Goal: Task Accomplishment & Management: Complete application form

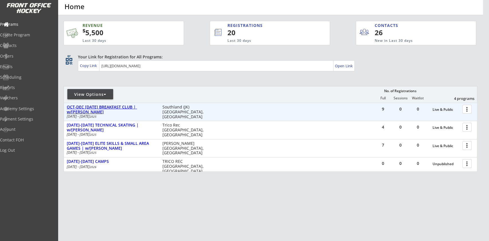
click at [108, 111] on div "OCT-DEC [DATE] BREAKFAST CLUB | w/[PERSON_NAME]" at bounding box center [111, 110] width 89 height 10
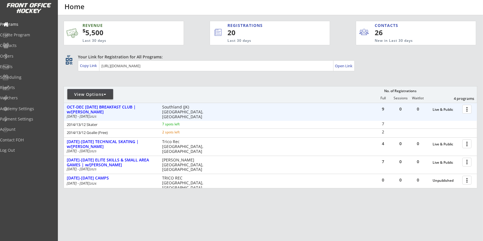
click at [467, 109] on div at bounding box center [468, 109] width 10 height 10
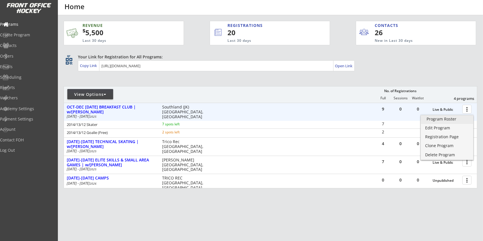
click at [463, 117] on div "Program Roster" at bounding box center [447, 119] width 41 height 4
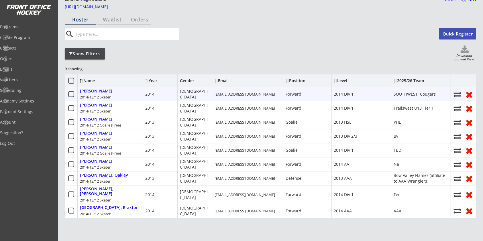
scroll to position [38, 0]
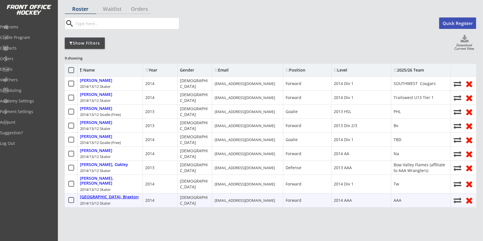
click at [85, 195] on div "Winchester, Braxton" at bounding box center [109, 197] width 59 height 5
select select ""Forward""
select select ""2014 AAA""
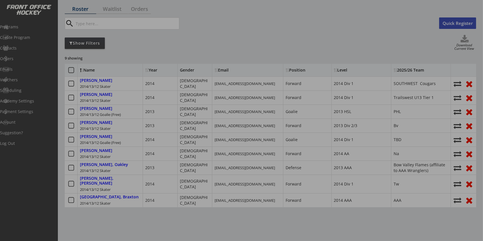
type input "AAA"
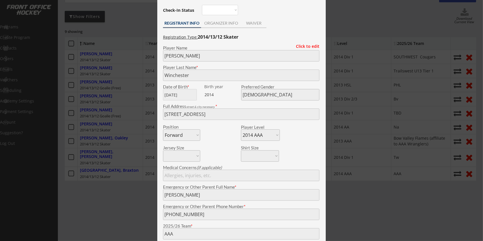
scroll to position [76, 0]
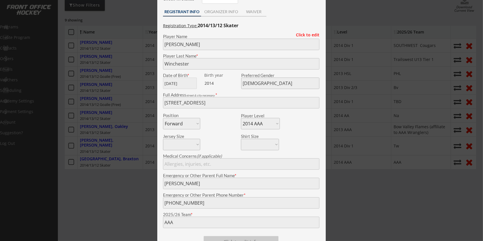
click at [92, 153] on div at bounding box center [241, 120] width 483 height 241
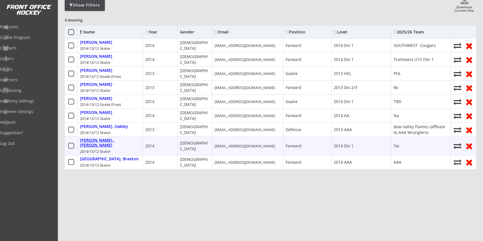
click at [101, 138] on div "Wade, Hudson" at bounding box center [110, 143] width 60 height 10
type input "Hudson"
type input "Wade"
type input "08/21/2014"
type input "22 Signature Close SW, Calgary, AB T3H 2V7, Canada"
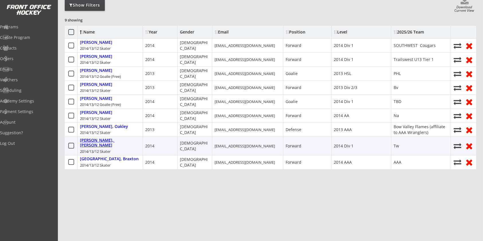
select select ""2014 Div 1""
type input "John wade"
type input "(403) 463-9909"
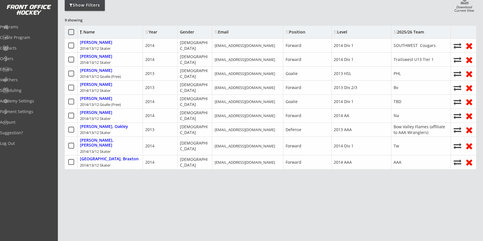
type input "Tw"
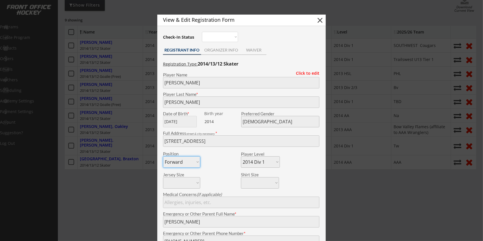
scroll to position [115, 0]
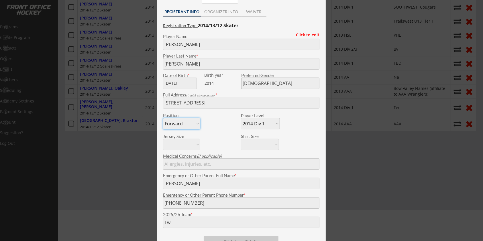
click at [126, 112] on div at bounding box center [241, 120] width 483 height 241
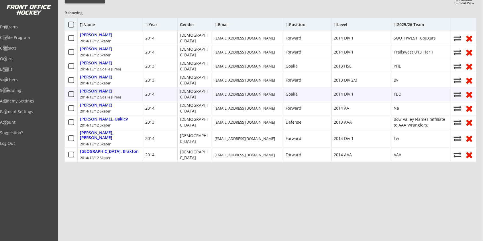
click at [98, 89] on div "Mauro, Bryson" at bounding box center [96, 91] width 32 height 5
type input "Bryson"
type input "Mauro"
type input "04/22/2014"
type input "124 Masters Green SE, Calgary, AB T3M 2T3, Canada"
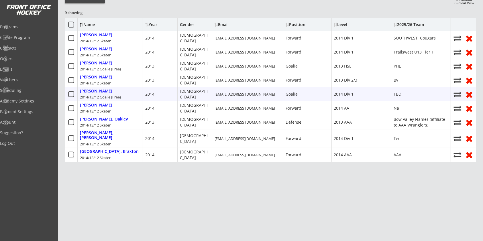
select select ""Goalie""
type input "Asthma and grass allergies"
type input "William Mauro"
type input "(780) 604-6855"
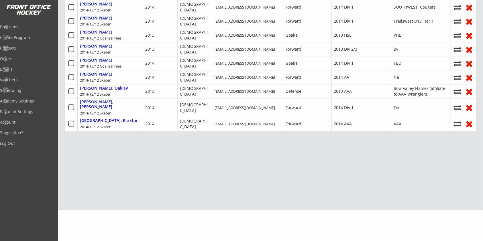
type input "TBD"
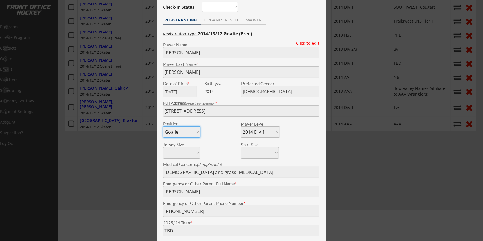
click at [143, 118] on div at bounding box center [241, 120] width 483 height 241
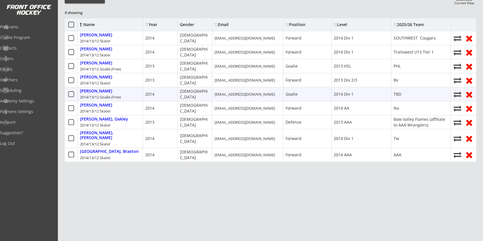
scroll to position [85, 0]
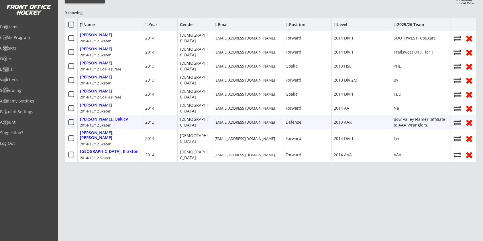
click at [95, 117] on div "Sunde, Oakley" at bounding box center [104, 119] width 48 height 5
type input "Oakley"
type input "Sunde"
type input "09/24/2013"
type input "24 Cranbrook Bay SE, Calgary, AB T3M 3C2, Canada"
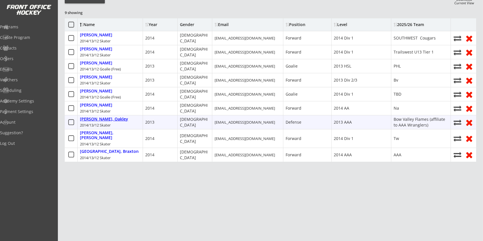
select select ""Defense""
select select ""2013 AAA""
type input "Taylor Sunde"
type input "(306) 690-5771"
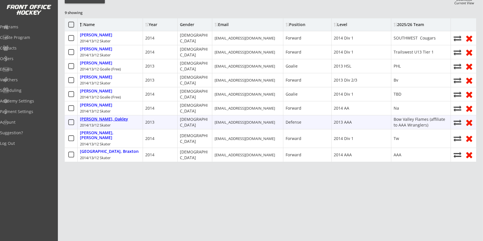
type input "Bow Valley Flames (affiliate to AAA Wranglers)"
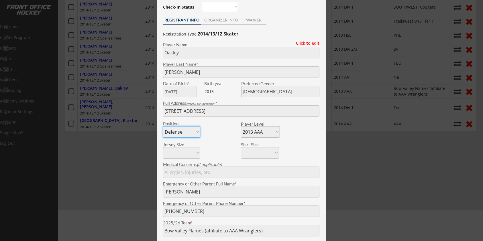
click at [138, 156] on div at bounding box center [241, 120] width 483 height 241
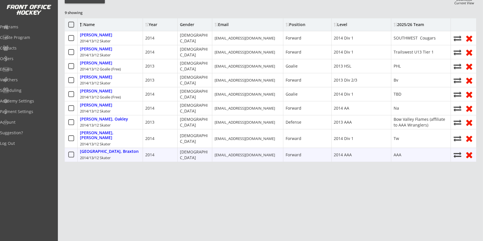
scroll to position [85, 0]
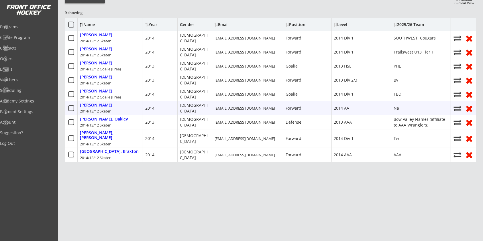
click at [97, 103] on div "Smiley, Liam" at bounding box center [96, 105] width 32 height 5
type input "Liam"
type input "Smiley"
type input "05/02/2014"
type input "35 Cimarron Springs Green, Okotoks, AB T1S 0J3, Canada"
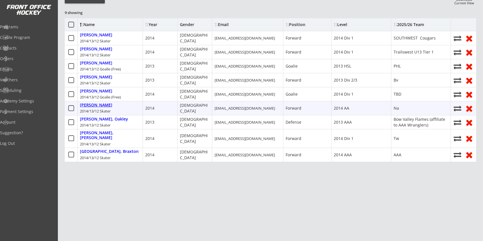
select select ""Forward""
select select ""2014 AA""
type input "Wesley Smiley"
type input "(403) 651-1066"
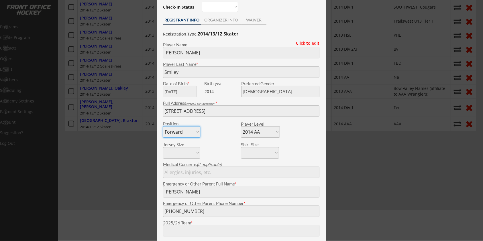
type input "Na"
click at [124, 147] on div at bounding box center [241, 120] width 483 height 241
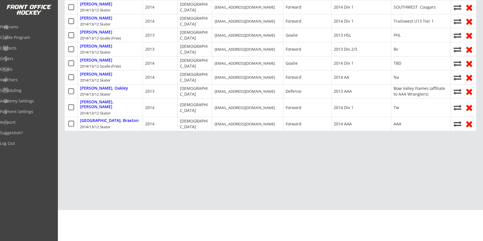
scroll to position [85, 0]
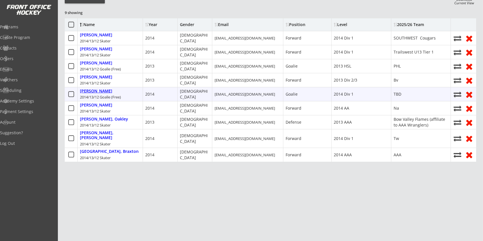
click at [97, 90] on div "Mauro, Bryson" at bounding box center [96, 91] width 32 height 5
type input "Bryson"
type input "Mauro"
type input "04/22/2014"
type input "124 Masters Green SE, Calgary, AB T3M 2T3, Canada"
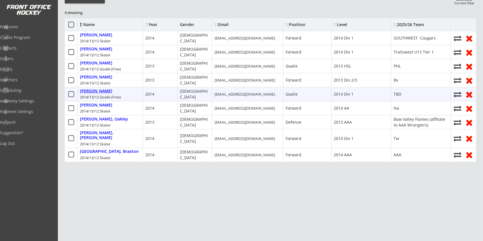
select select ""Goalie""
select select ""2014 Div 1""
type input "Asthma and grass allergies"
type input "William Mauro"
type input "(780) 604-6855"
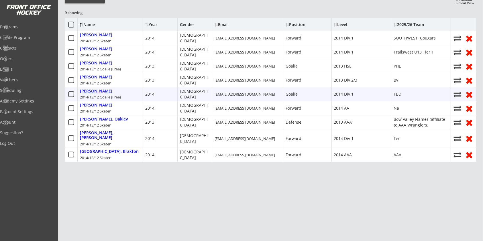
type input "TBD"
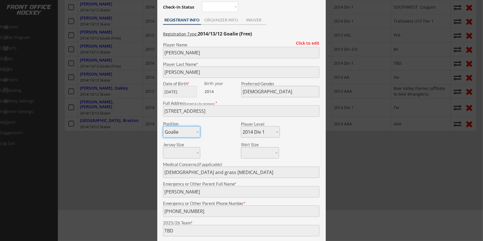
click at [125, 175] on div at bounding box center [241, 120] width 483 height 241
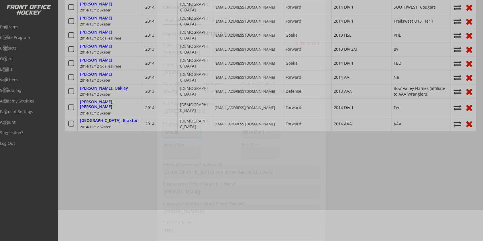
scroll to position [85, 0]
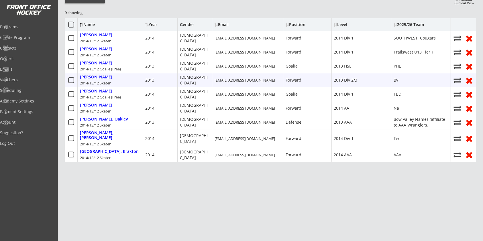
click at [89, 75] on div "Kim, Jayden" at bounding box center [96, 77] width 32 height 5
type input "Jayden"
type input "Kim"
type input "06/27/2013"
type input "80 Cranberry Cir SE, Calgary, AB T3M 1R4, Canada"
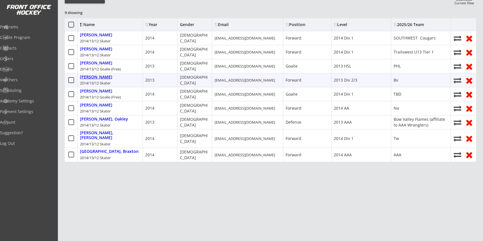
select select ""Forward""
select select ""2013 Div 2/3""
type input "N/a"
type input "Jongsu Kim"
type input "(403) 401-4568"
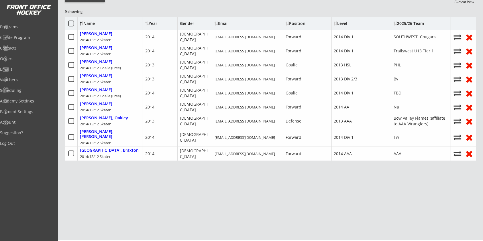
scroll to position [115, 0]
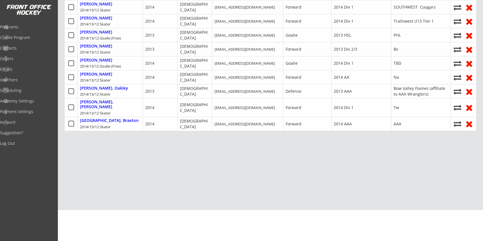
type input "Bv"
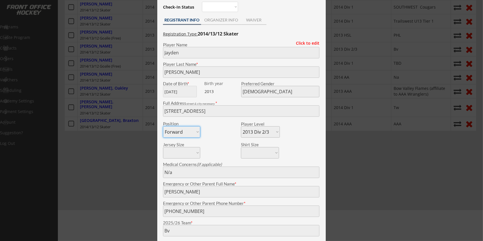
click at [115, 156] on div at bounding box center [241, 120] width 483 height 241
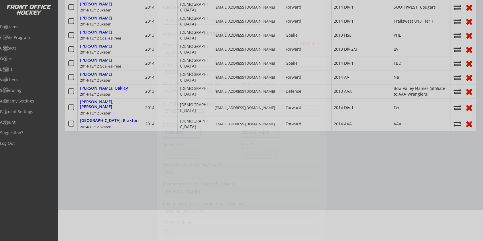
scroll to position [85, 0]
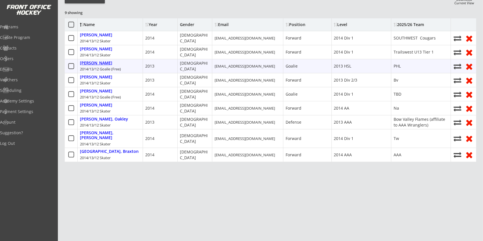
click at [92, 62] on div "Fang, Ami" at bounding box center [96, 63] width 32 height 5
type input "Ami"
type input "Fang"
type input "04/27/2013"
type input "Female"
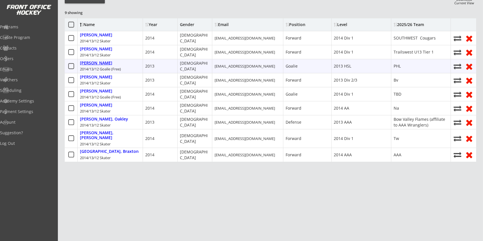
type input "4677 Hamptons Way NW, Calgary, AB T3A 6N6, Canada"
select select ""Goalie""
select select ""2013 HSL""
type input "Bingyan Fang"
type input "(403) 701-8899"
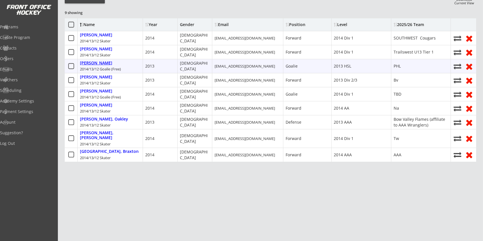
scroll to position [115, 0]
type input "PHL"
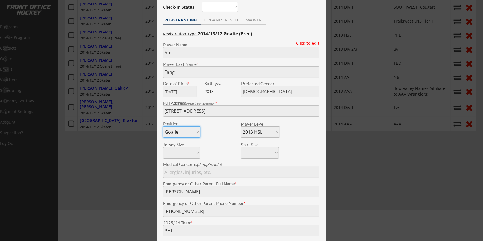
click at [92, 62] on div at bounding box center [241, 120] width 483 height 241
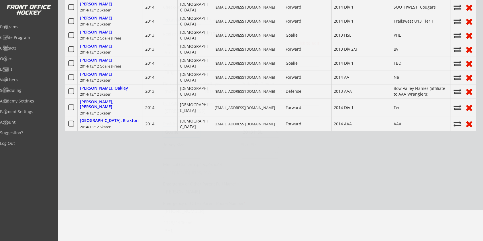
scroll to position [85, 0]
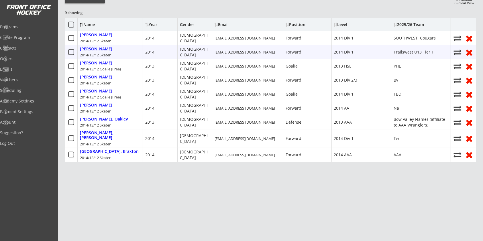
click at [99, 49] on div "Caruso, Vincent" at bounding box center [96, 49] width 32 height 5
type input "Vincent"
type input "Caruso"
type input "08/11/2014"
type input "Male"
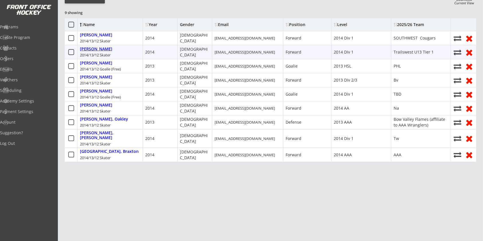
type input "Tc Southwest, 59 St Moritz Terrace SW, Calgary, AB T3H 5Y1, Canada"
select select ""Forward""
select select ""2014 Div 1""
type input "Denise Caruso"
type input "(403) 421-0323"
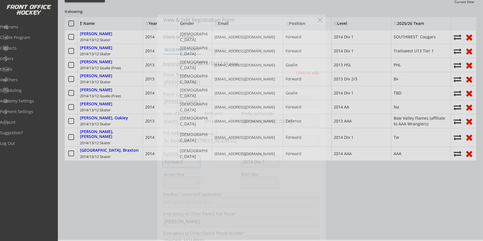
scroll to position [115, 0]
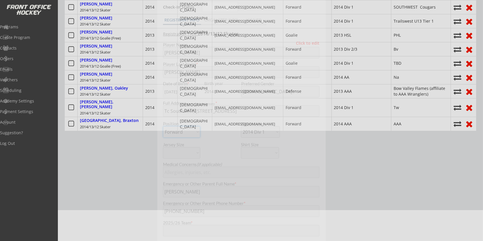
type input "Trailswest U13 Tier 1"
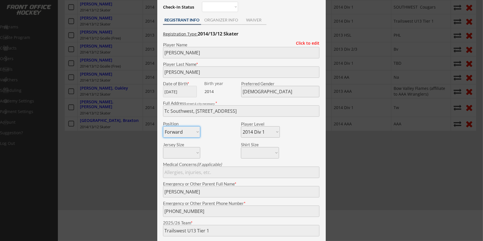
click at [99, 49] on div at bounding box center [241, 120] width 483 height 241
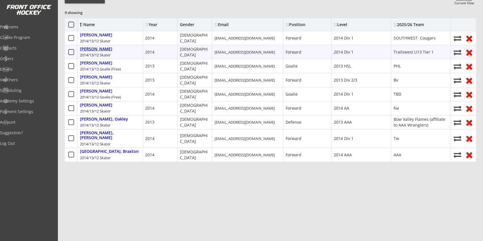
scroll to position [85, 0]
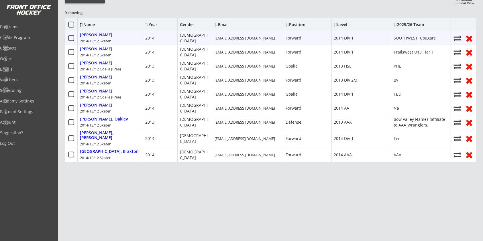
click at [99, 37] on div "Baker, Jacob 2014/13/12 Skater" at bounding box center [110, 38] width 65 height 14
click at [100, 34] on div "Baker, Jacob" at bounding box center [96, 35] width 32 height 5
type input "Jacob"
type input "Baker"
type input "05/26/2014"
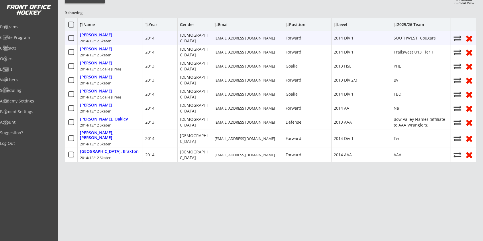
type input "311 Woodglen Pl SW, Calgary, AB T2W 4G4, Canada"
type input "James Baker"
type input "(403) 510-0529"
type input "SOUTHWEST Cougars"
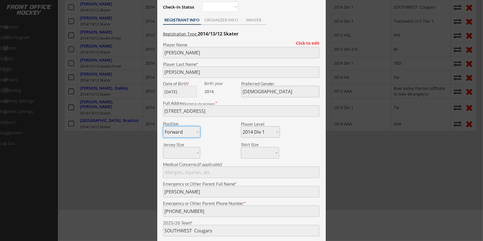
click at [100, 34] on div at bounding box center [241, 120] width 483 height 241
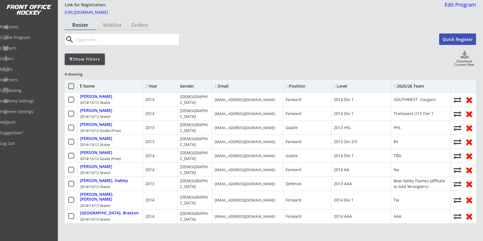
scroll to position [0, 0]
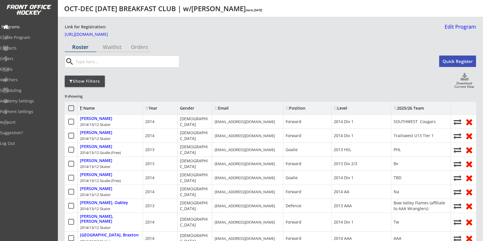
click at [23, 26] on div "Programs" at bounding box center [27, 27] width 52 height 4
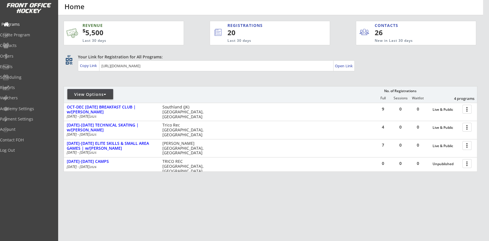
click at [19, 27] on div "Programs" at bounding box center [27, 25] width 54 height 10
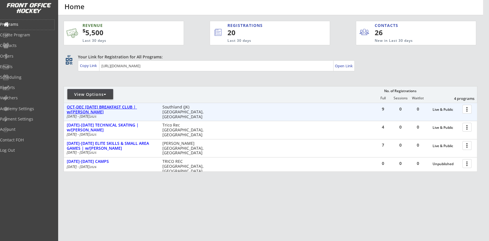
click at [118, 107] on div "OCT-DEC [DATE] BREAKFAST CLUB | w/[PERSON_NAME]" at bounding box center [111, 110] width 89 height 10
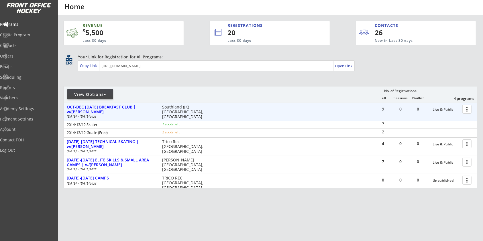
click at [469, 107] on div at bounding box center [468, 109] width 10 height 10
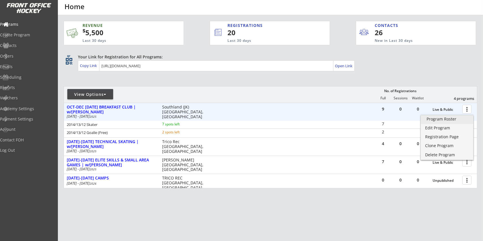
click at [456, 120] on div "Program Roster" at bounding box center [447, 119] width 41 height 4
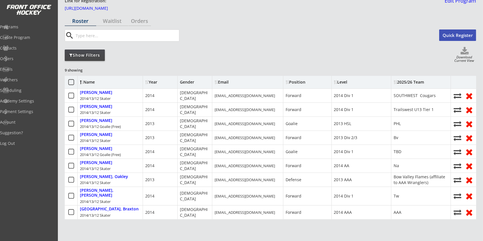
scroll to position [38, 0]
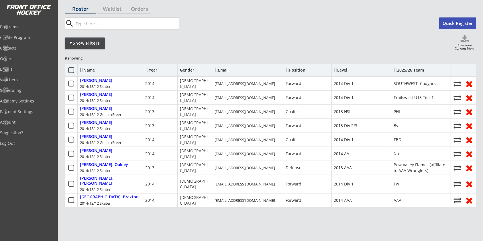
click at [241, 40] on div "Show Filters Download Current View" at bounding box center [271, 43] width 412 height 16
click at [28, 28] on div "Programs" at bounding box center [27, 27] width 52 height 4
